Goal: Transaction & Acquisition: Purchase product/service

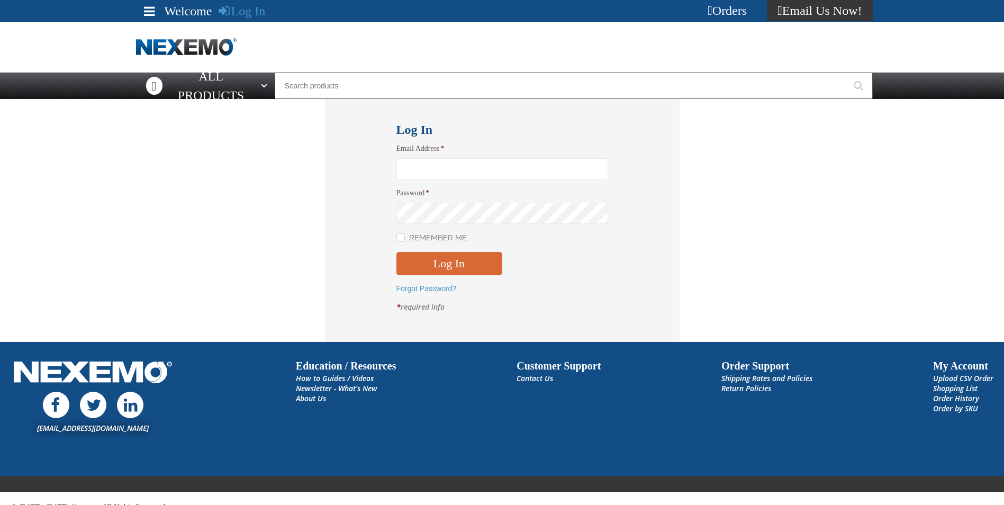
type input "spearce@vtaig.com"
click at [455, 265] on button "Log In" at bounding box center [449, 263] width 106 height 23
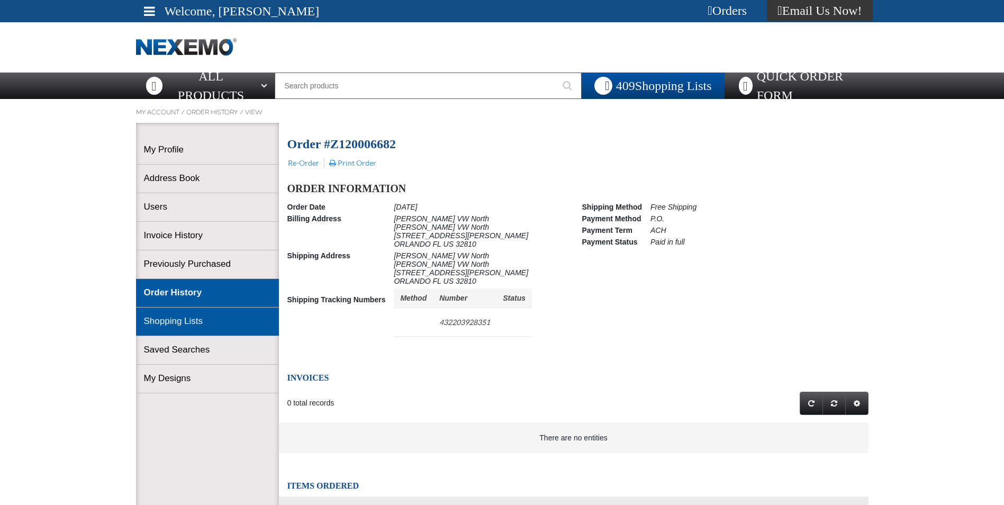
scroll to position [1, 1]
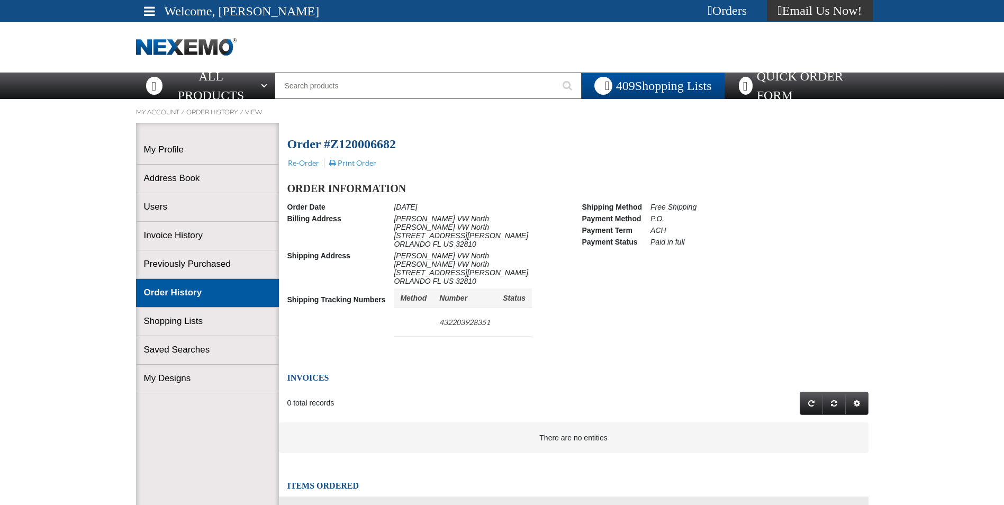
click at [161, 293] on link "Order History" at bounding box center [207, 293] width 127 height 12
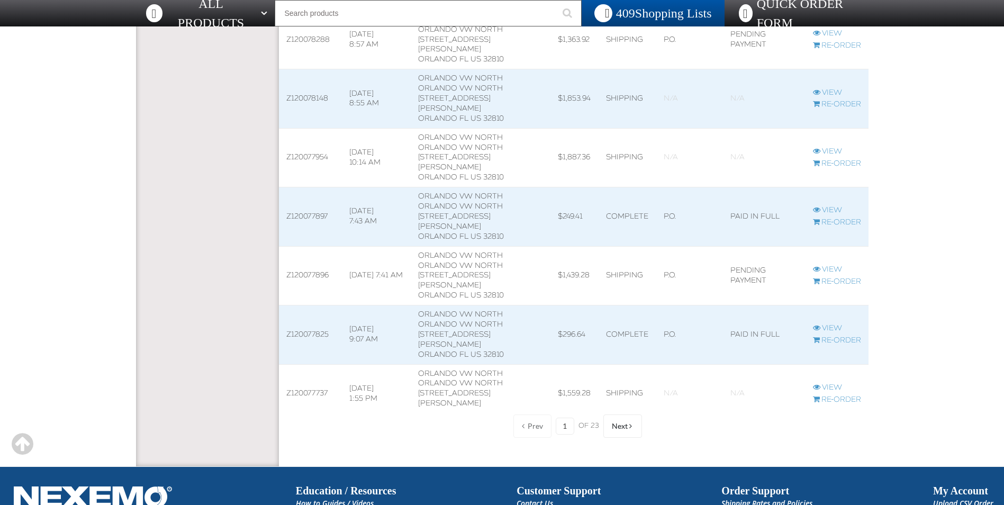
scroll to position [1533, 0]
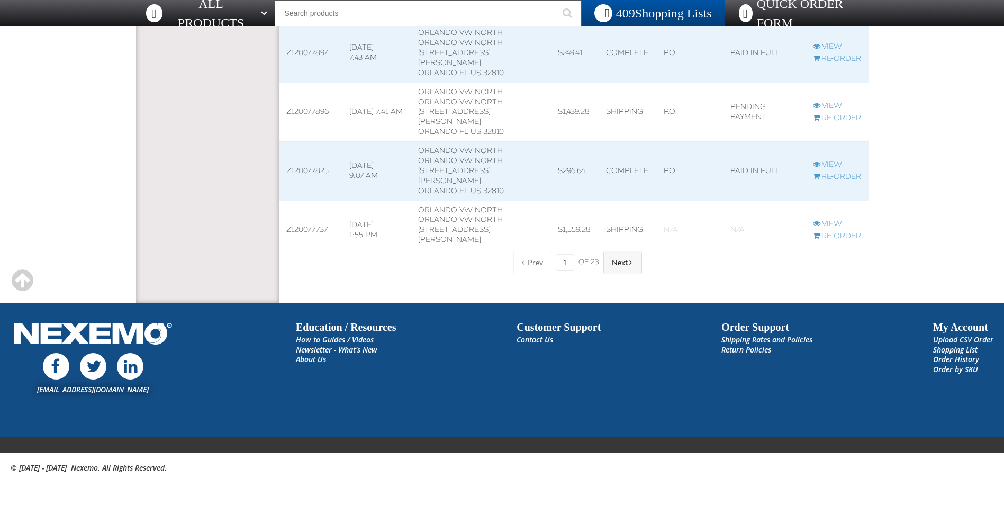
click at [617, 260] on span "Next" at bounding box center [620, 262] width 16 height 8
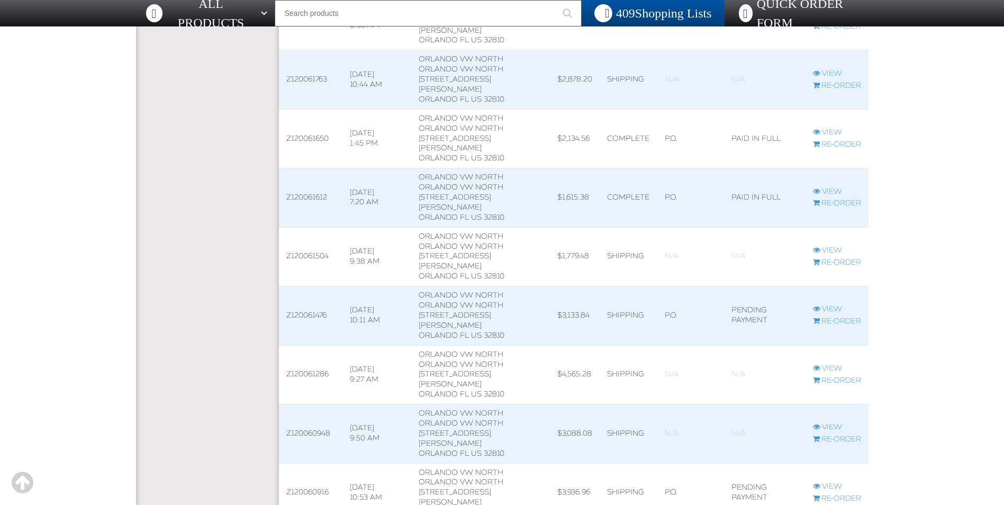
scroll to position [1533, 0]
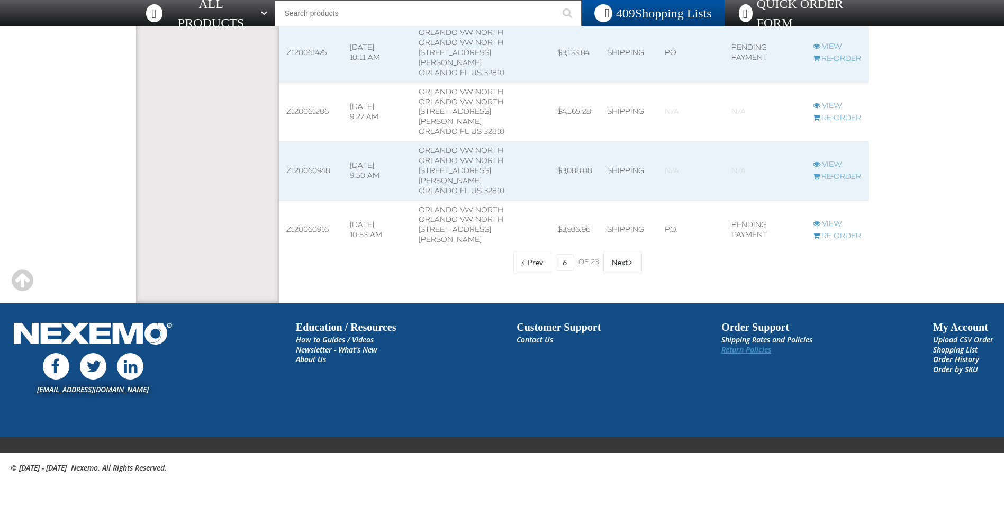
click at [736, 349] on link "Return Policies" at bounding box center [746, 349] width 50 height 10
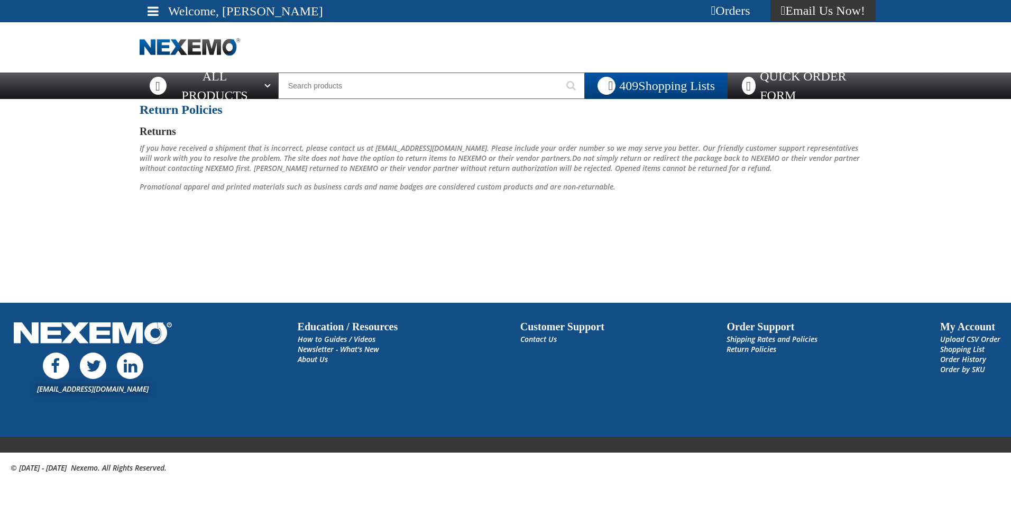
click at [152, 9] on span at bounding box center [153, 11] width 11 height 13
click at [340, 70] on div at bounding box center [506, 47] width 732 height 50
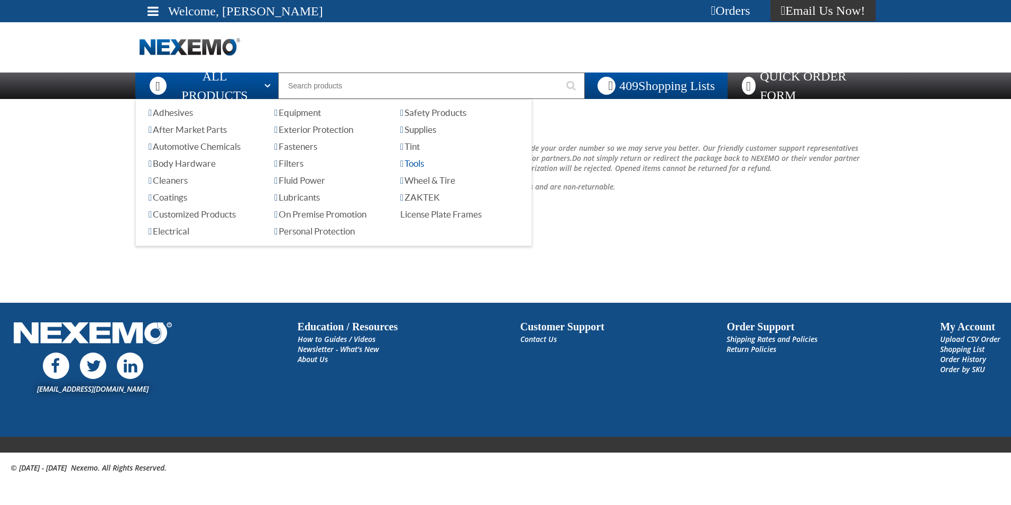
click at [424, 162] on span "Tools" at bounding box center [412, 163] width 24 height 10
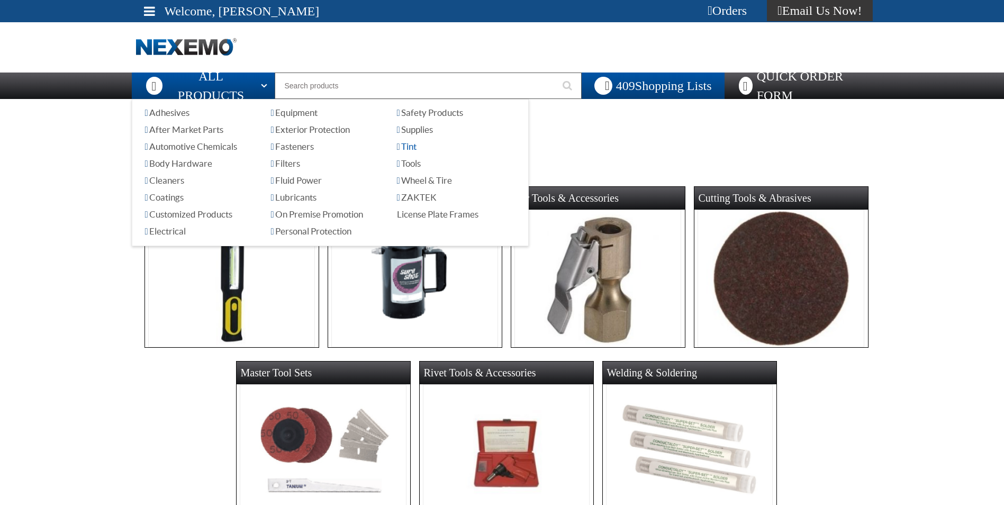
click at [416, 145] on span "Tint" at bounding box center [407, 146] width 20 height 10
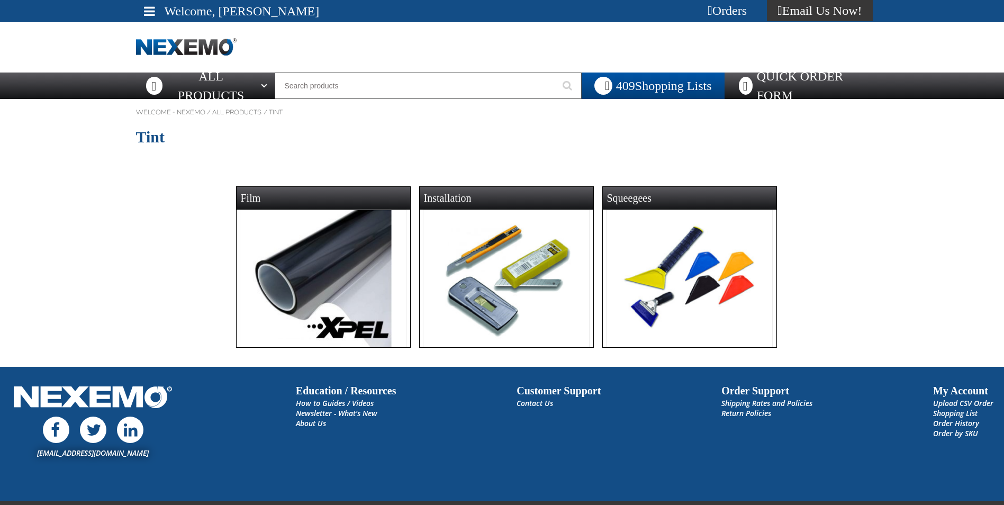
click at [512, 253] on img at bounding box center [506, 278] width 167 height 138
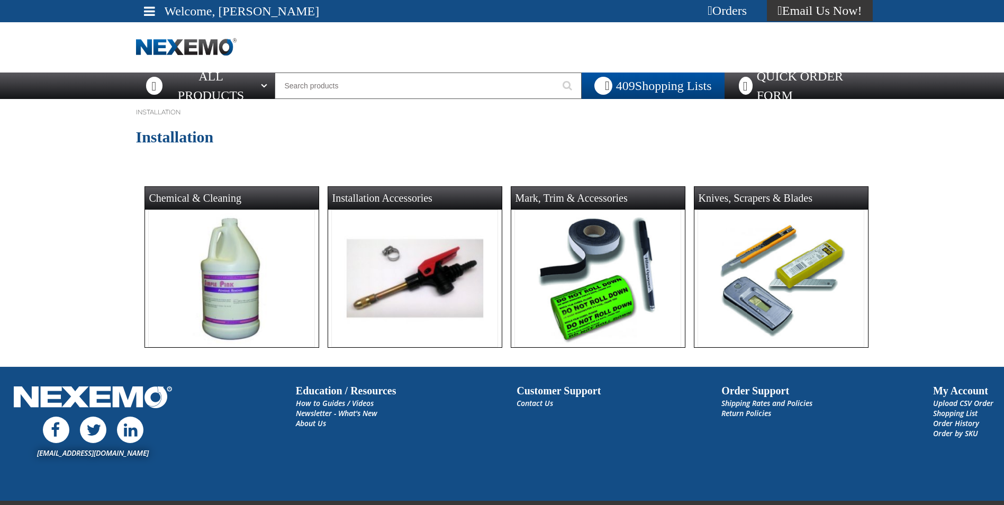
click at [777, 262] on img at bounding box center [780, 278] width 167 height 138
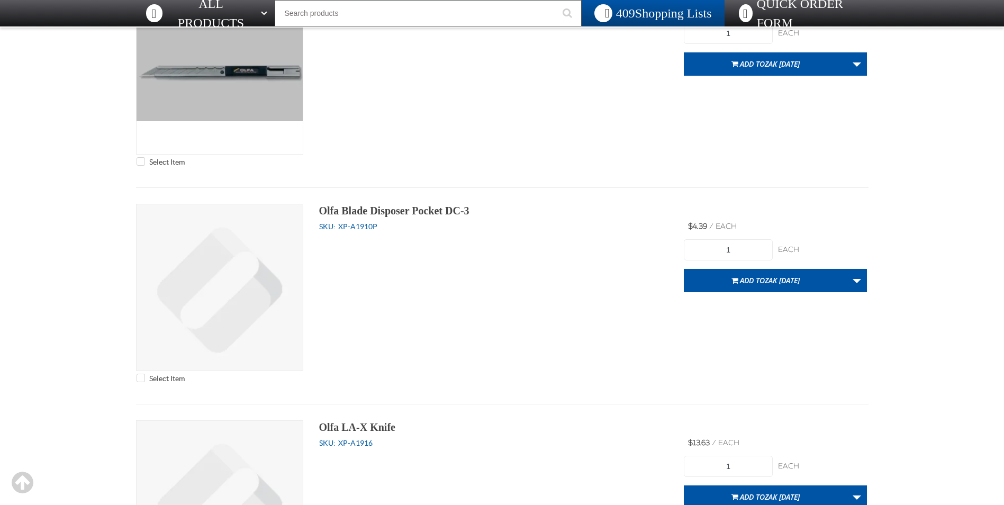
scroll to position [5357, 0]
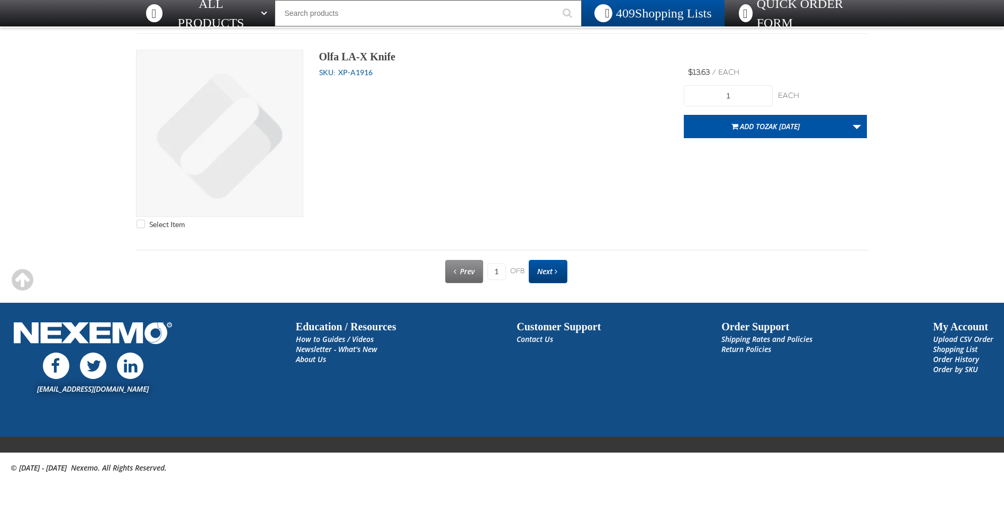
click at [536, 267] on link "Next" at bounding box center [547, 271] width 39 height 23
type input "2"
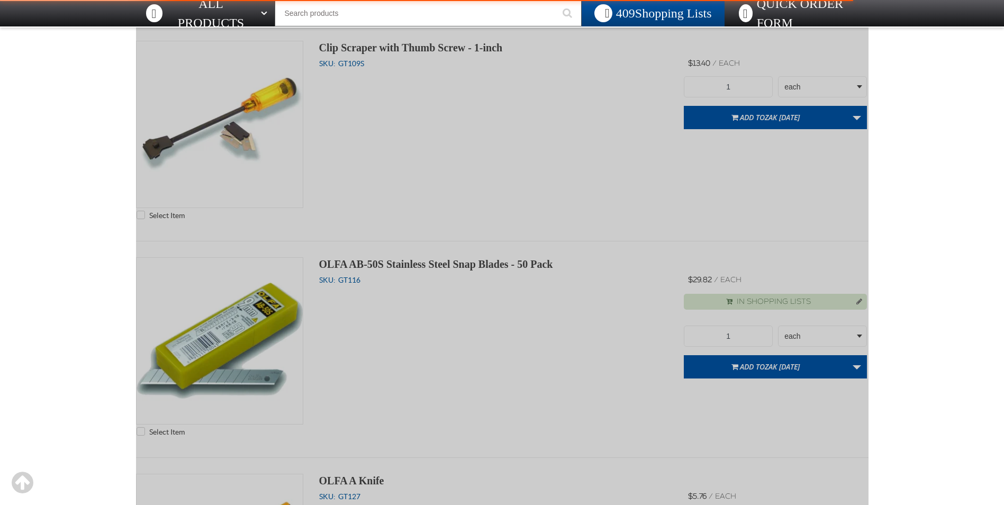
scroll to position [2116, 0]
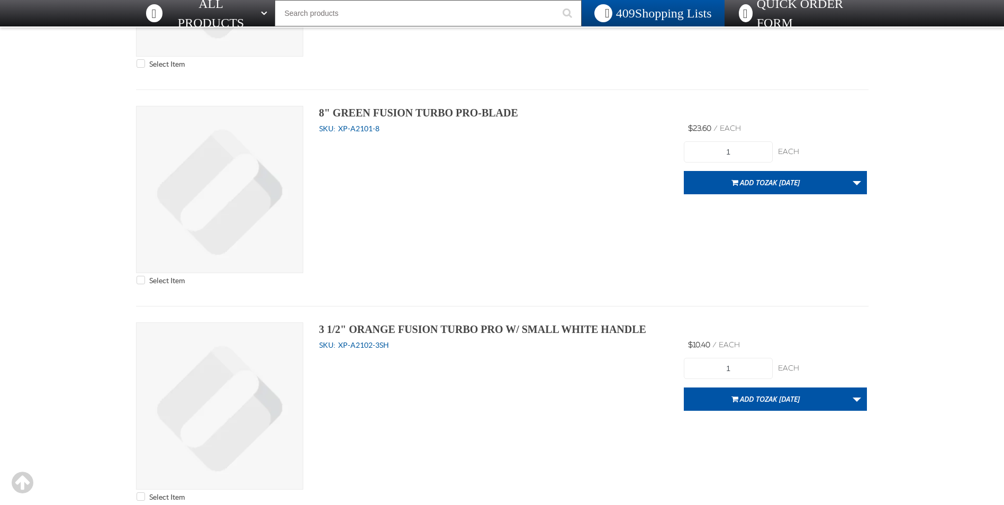
scroll to position [5357, 0]
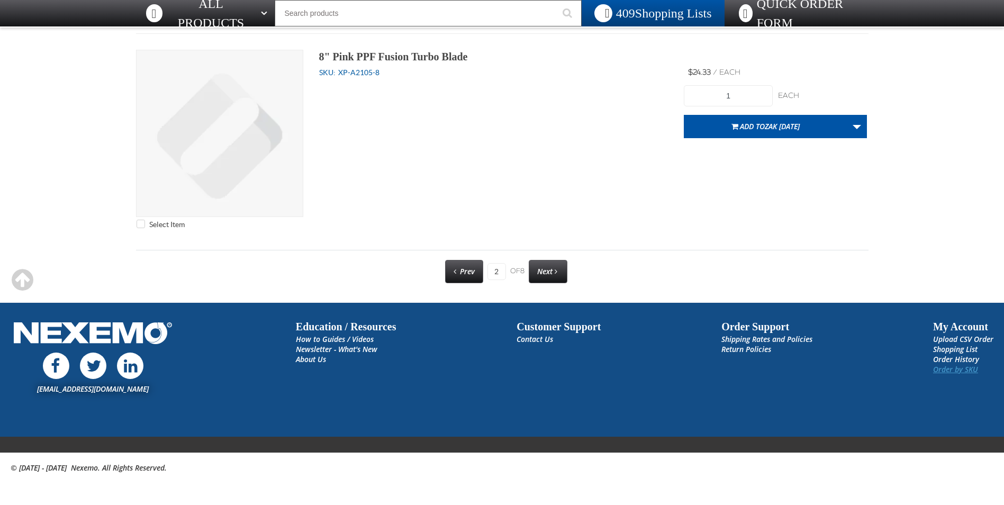
click at [939, 366] on link "Order by SKU" at bounding box center [955, 369] width 45 height 10
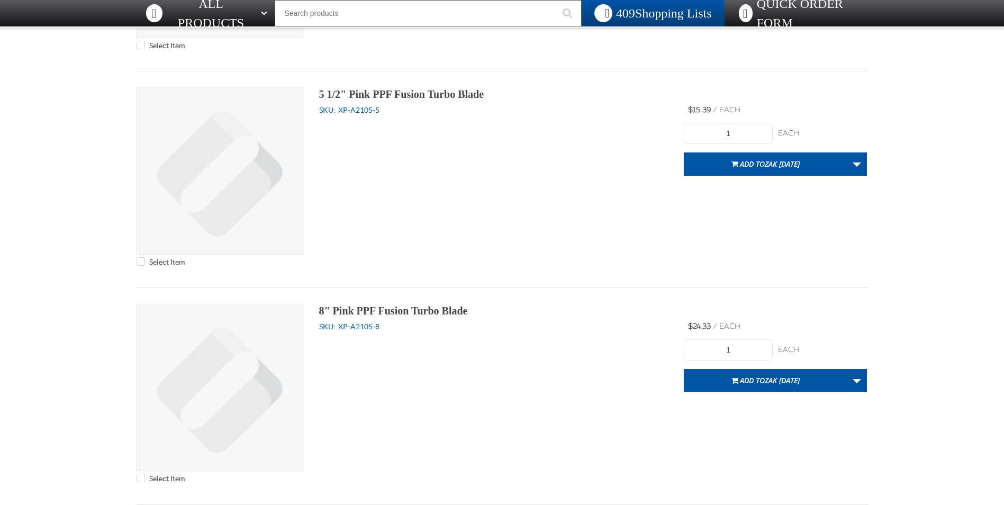
scroll to position [5040, 0]
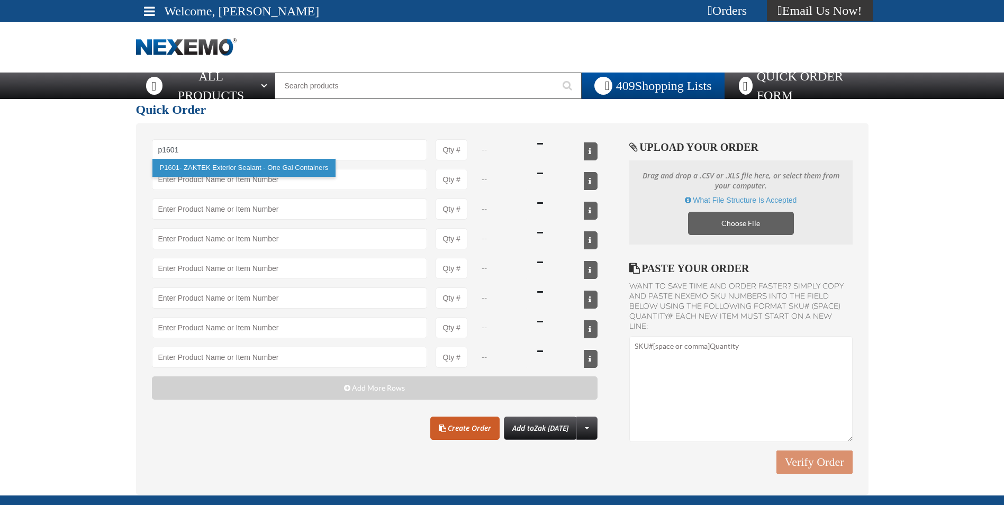
click at [264, 163] on link "P1601 - ZAKTEK Exterior Sealant - One Gal Containers" at bounding box center [244, 168] width 184 height 18
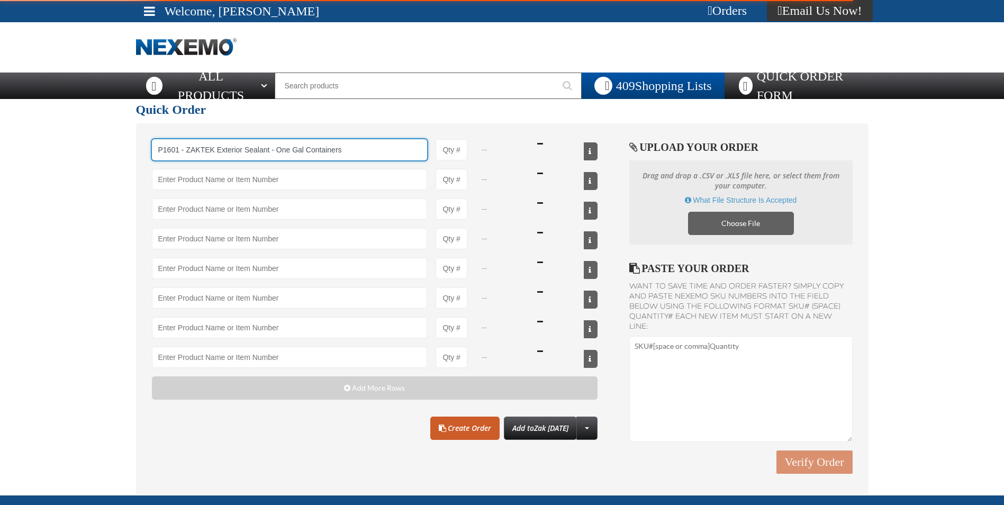
type input "P1601 - ZAKTEK Exterior Sealant - One Gal Containers"
type input "1"
select select "gallon"
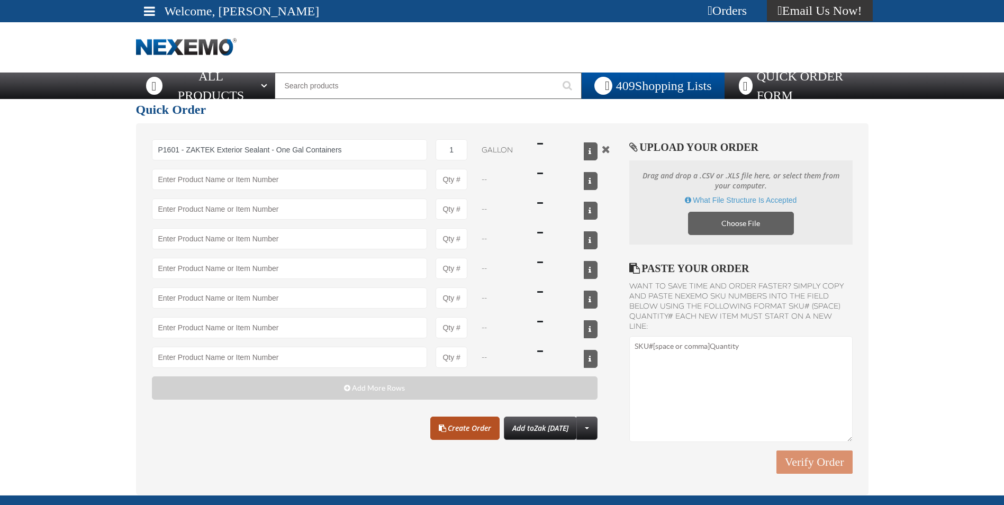
click at [452, 428] on link "Create Order" at bounding box center [464, 427] width 69 height 23
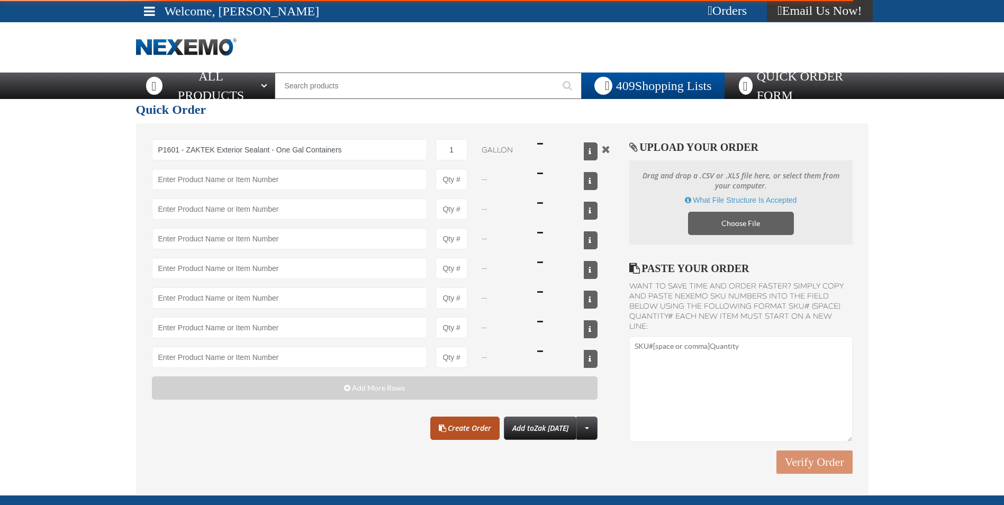
type input "P1601 - ZAKTEK Exterior Sealant - One Gal Containers"
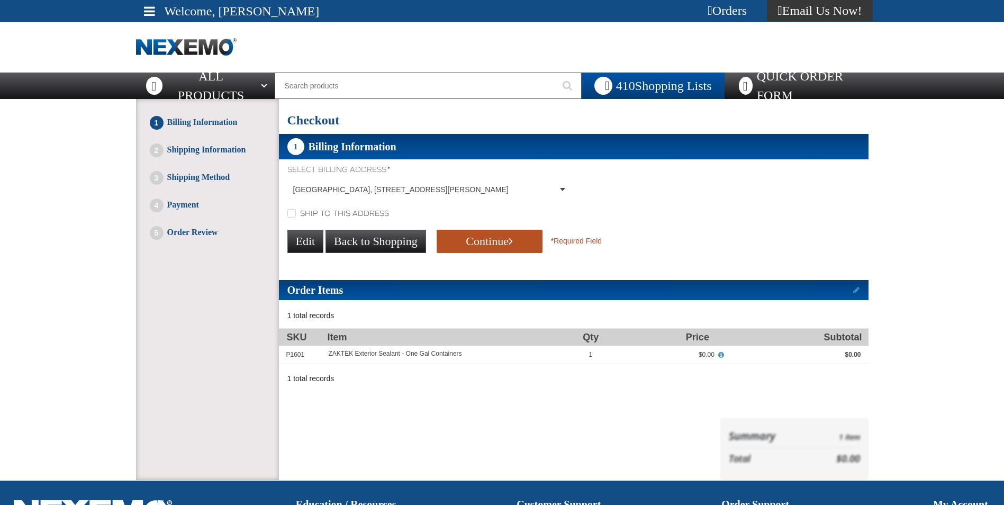
click at [489, 241] on button "Continue" at bounding box center [489, 241] width 106 height 23
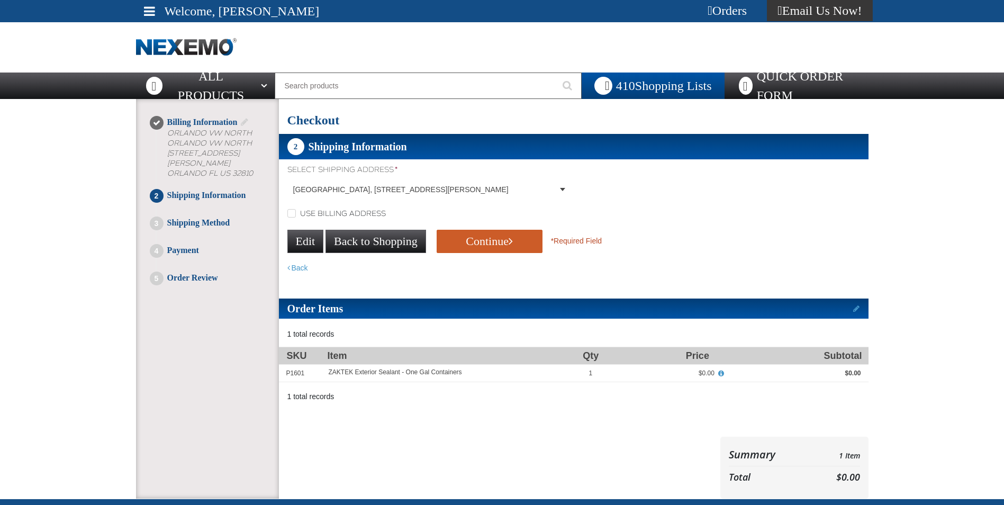
click at [489, 241] on button "Continue" at bounding box center [489, 241] width 106 height 23
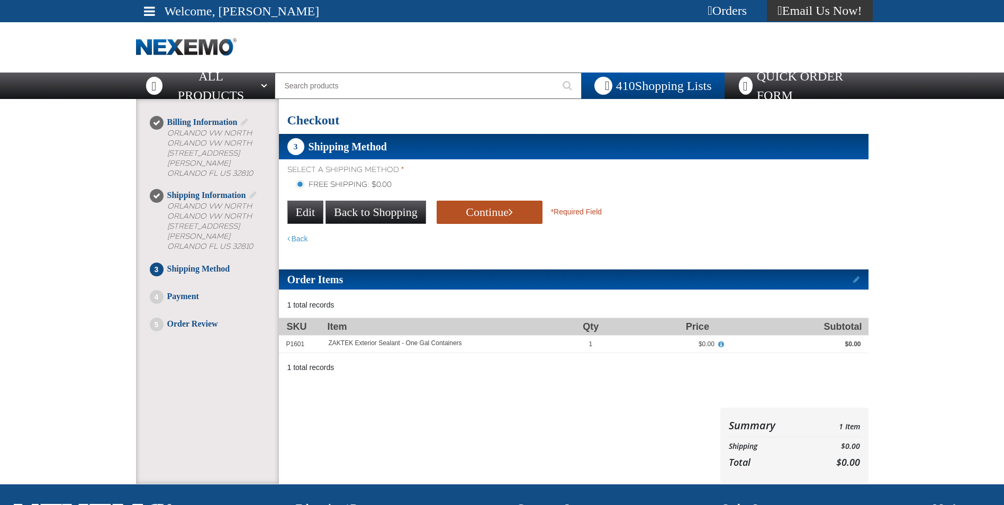
click at [482, 222] on button "Continue" at bounding box center [489, 211] width 106 height 23
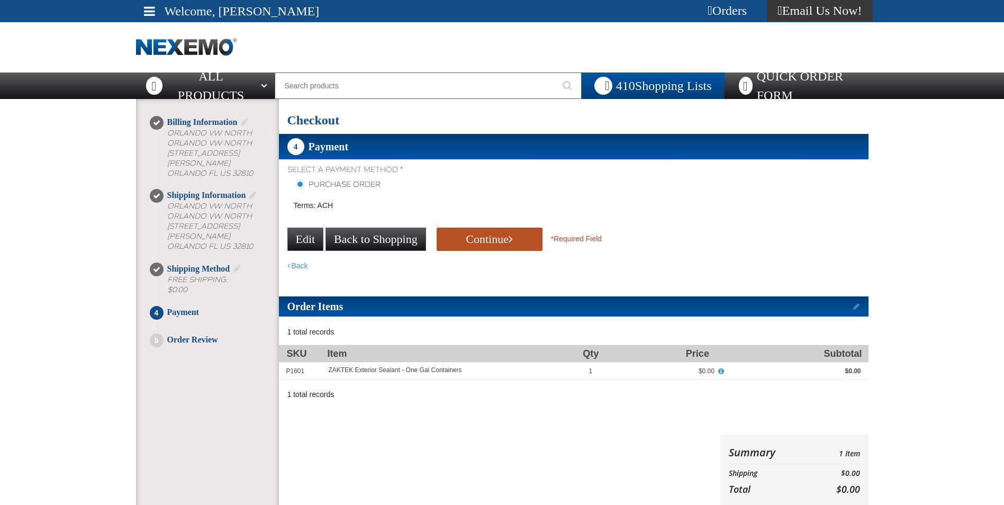
click at [481, 236] on button "Continue" at bounding box center [489, 238] width 106 height 23
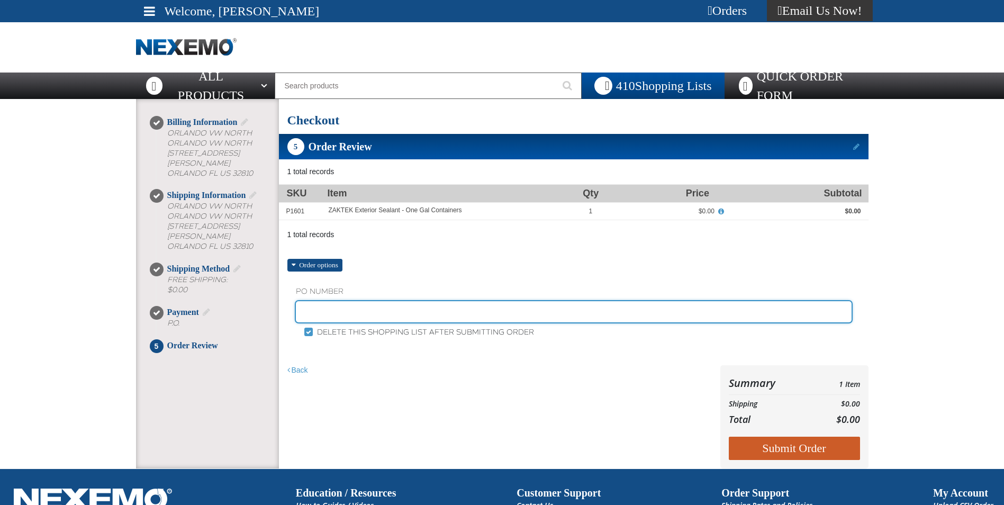
click at [308, 307] on input "text" at bounding box center [573, 311] width 555 height 21
type input "SHEILA"
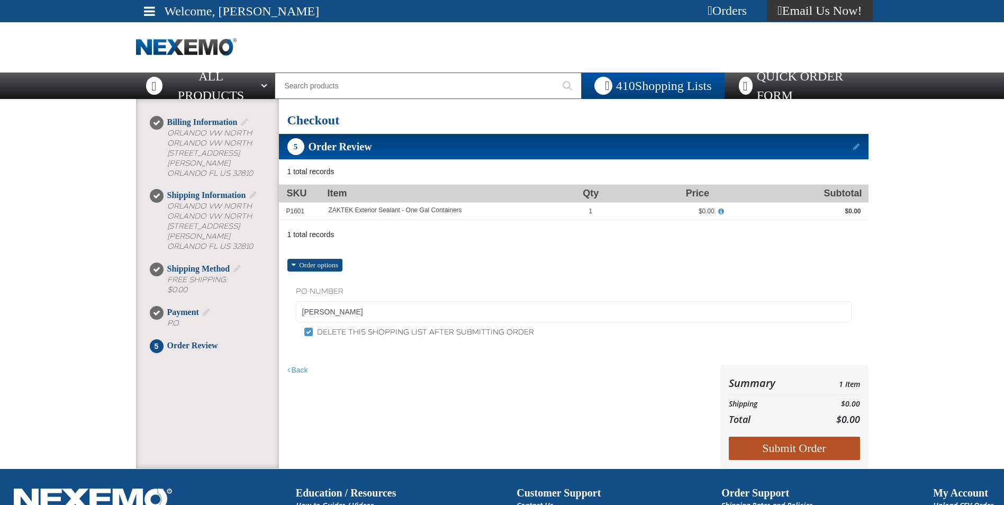
click at [765, 445] on button "Submit Order" at bounding box center [793, 447] width 131 height 23
